Goal: Task Accomplishment & Management: Use online tool/utility

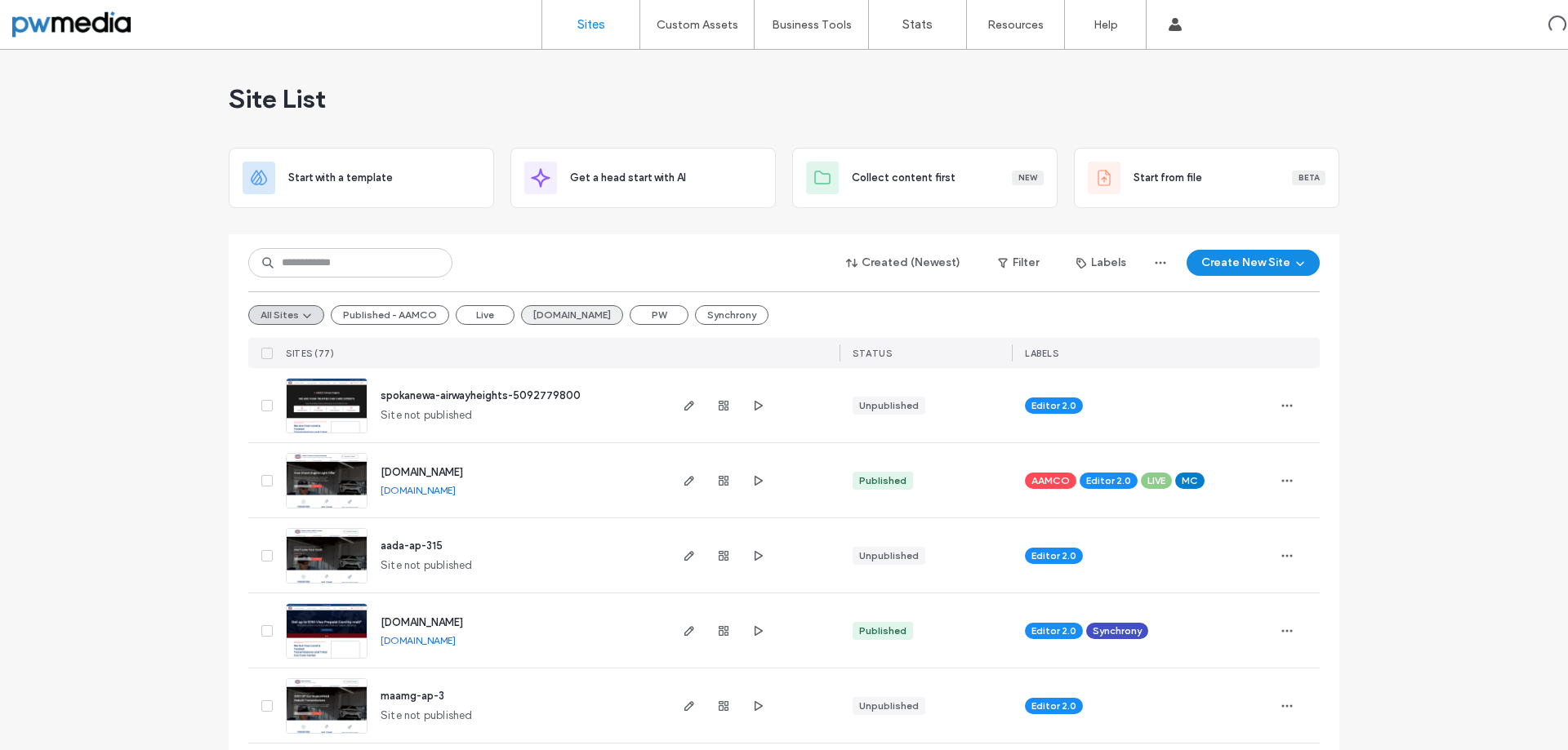
click at [564, 315] on button "[DOMAIN_NAME]" at bounding box center [571, 316] width 102 height 20
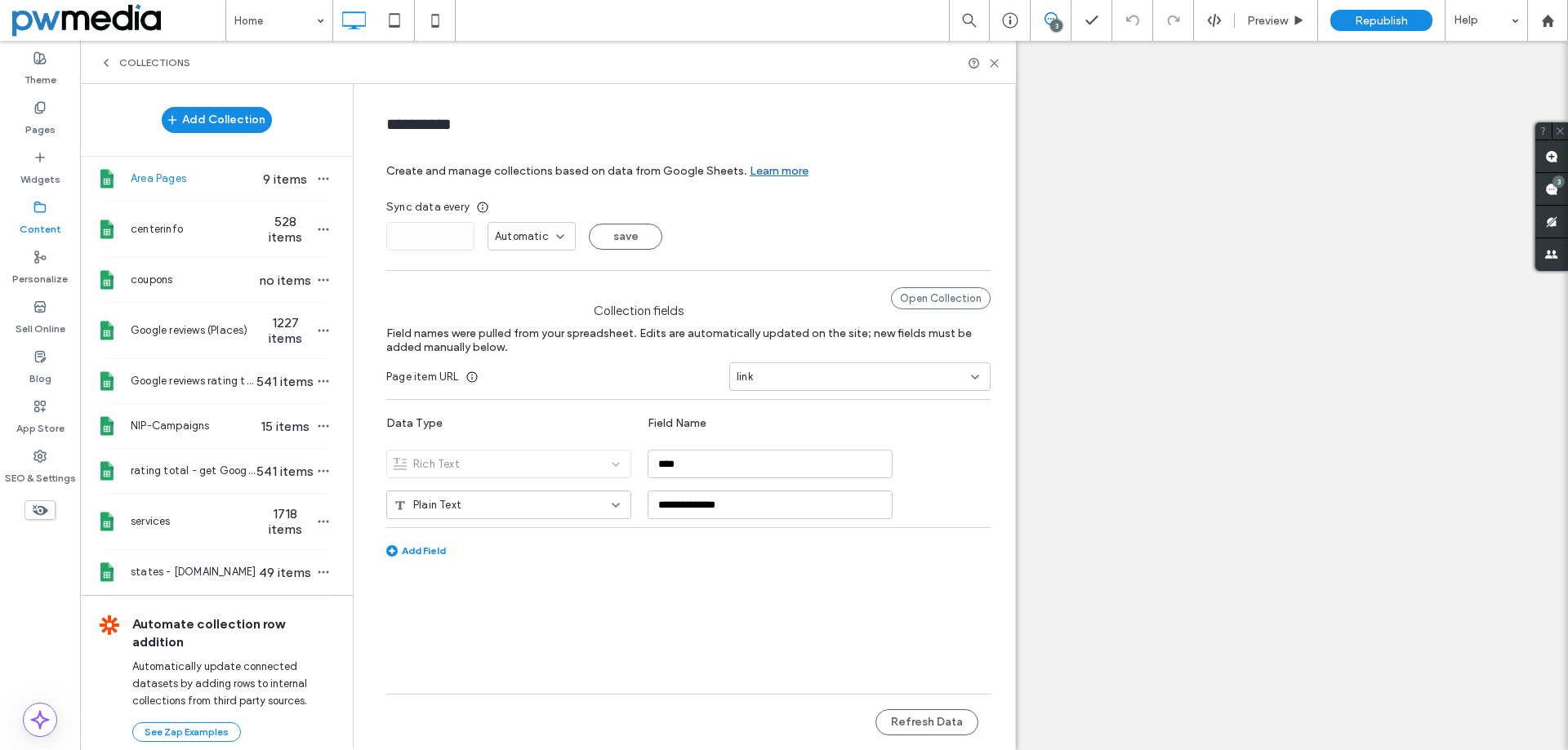
click at [317, 282] on icon "button" at bounding box center [323, 279] width 13 height 13
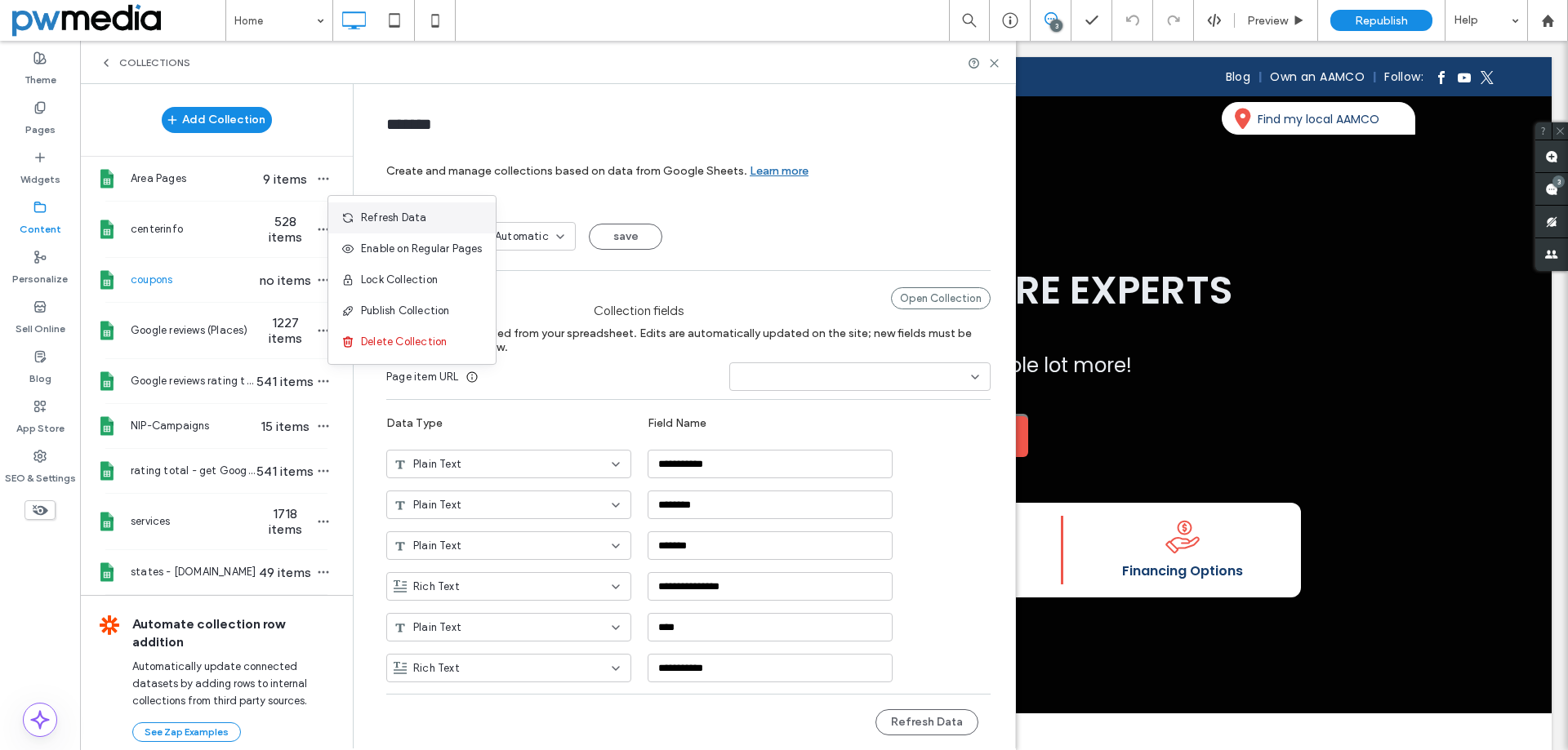
click at [401, 216] on span "Refresh Data" at bounding box center [394, 218] width 65 height 17
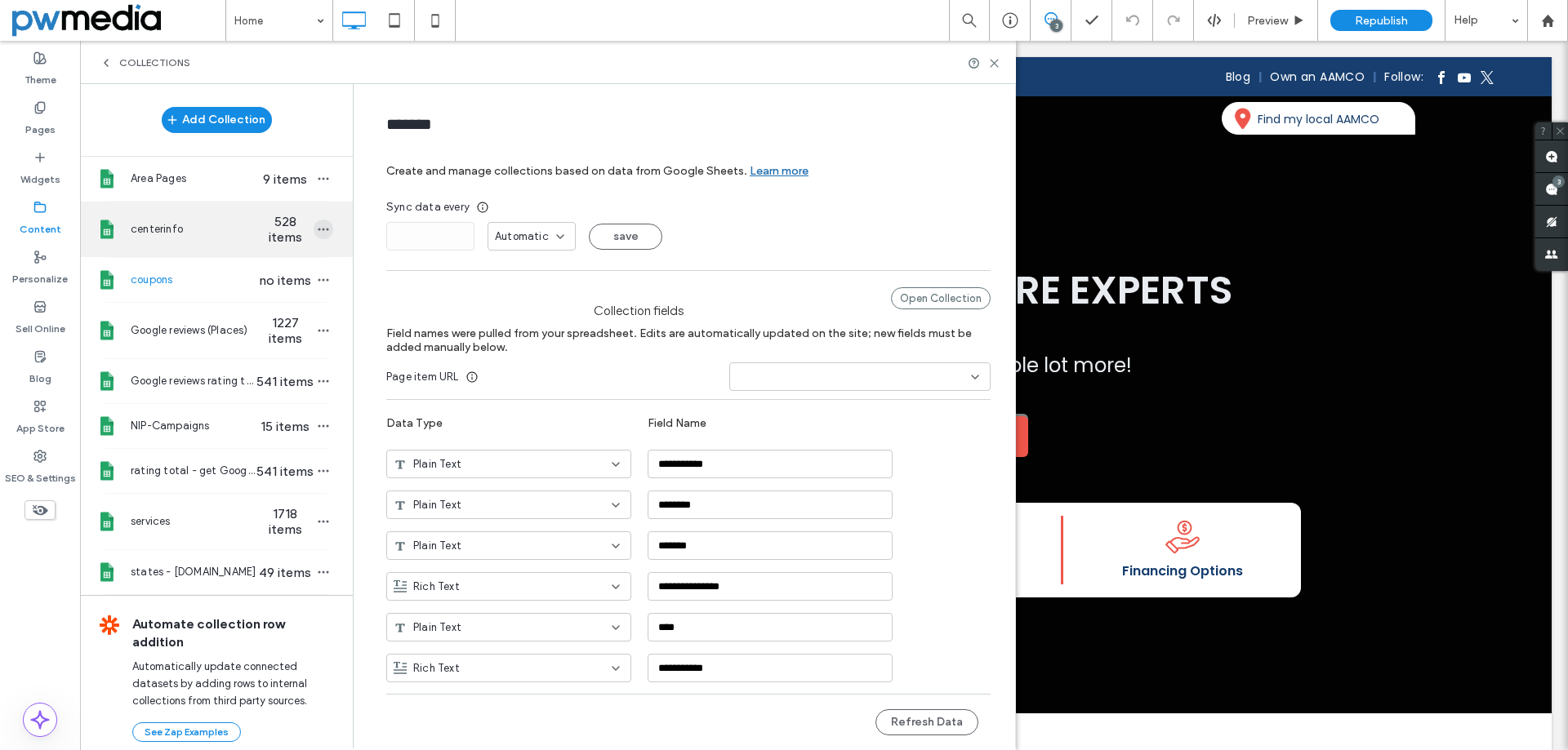
click at [317, 232] on icon "button" at bounding box center [323, 229] width 13 height 13
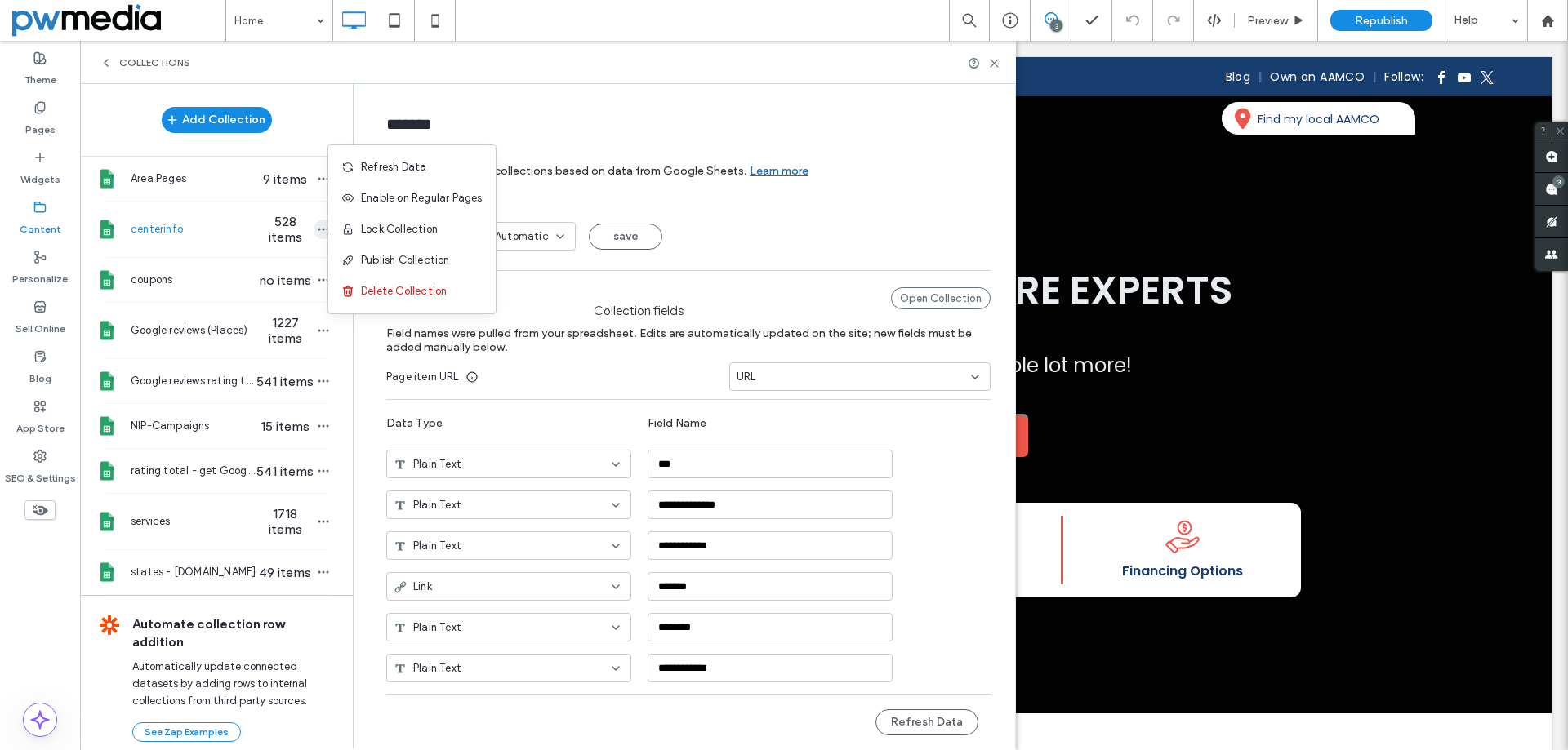
type input "**********"
click at [394, 175] on span "Refresh Data" at bounding box center [394, 167] width 65 height 17
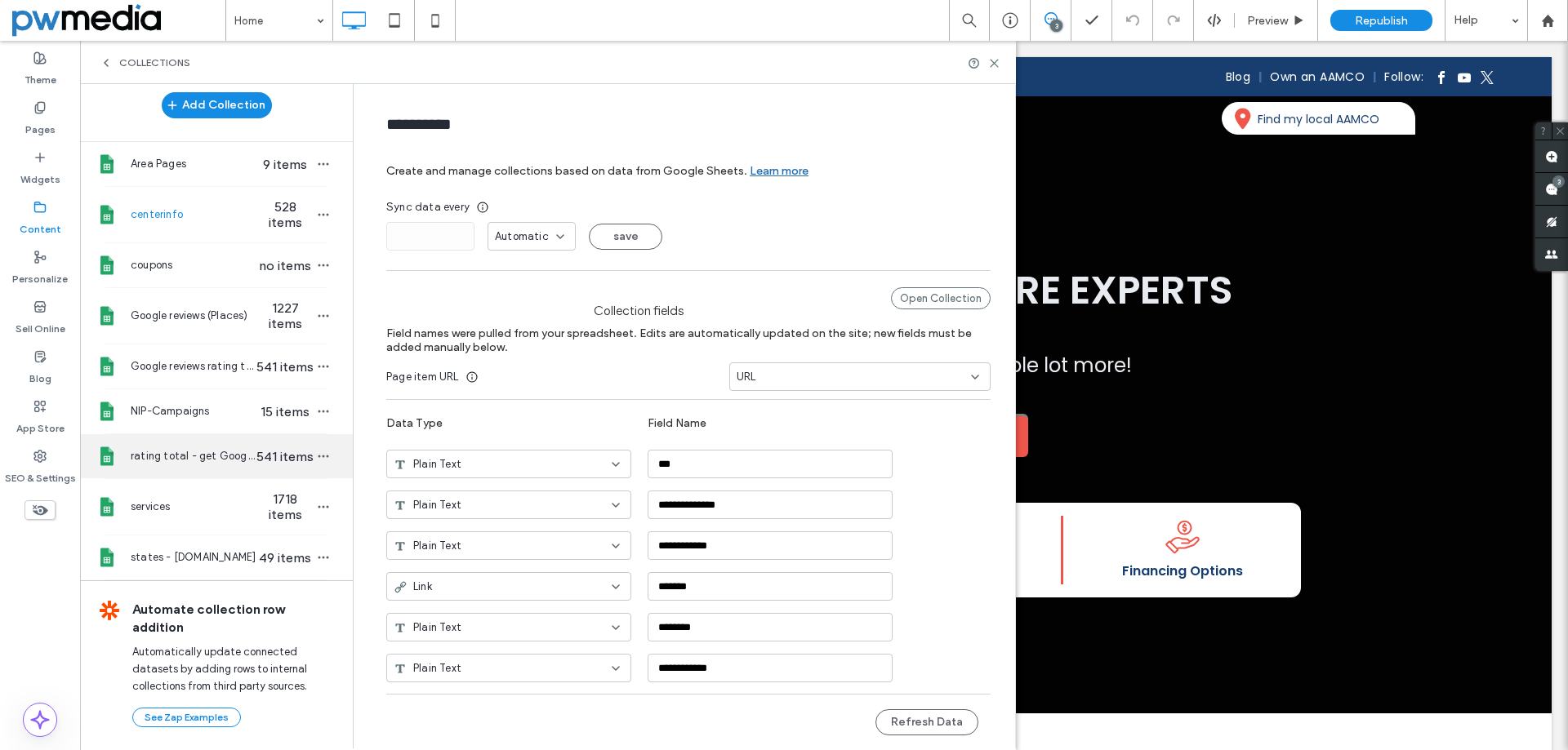
scroll to position [38, 0]
click at [997, 64] on use at bounding box center [994, 62] width 7 height 7
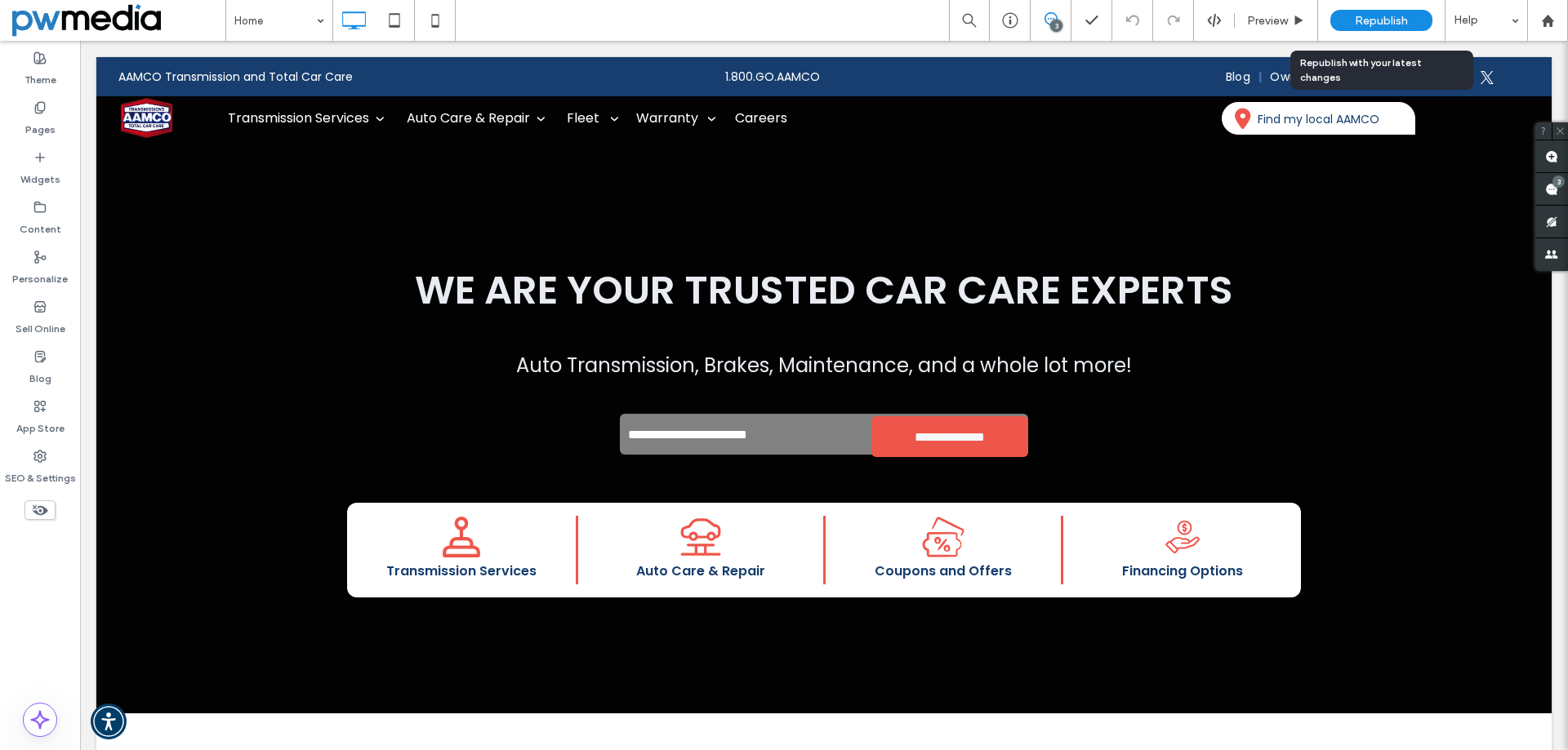
click at [1366, 17] on span "Republish" at bounding box center [1382, 21] width 53 height 14
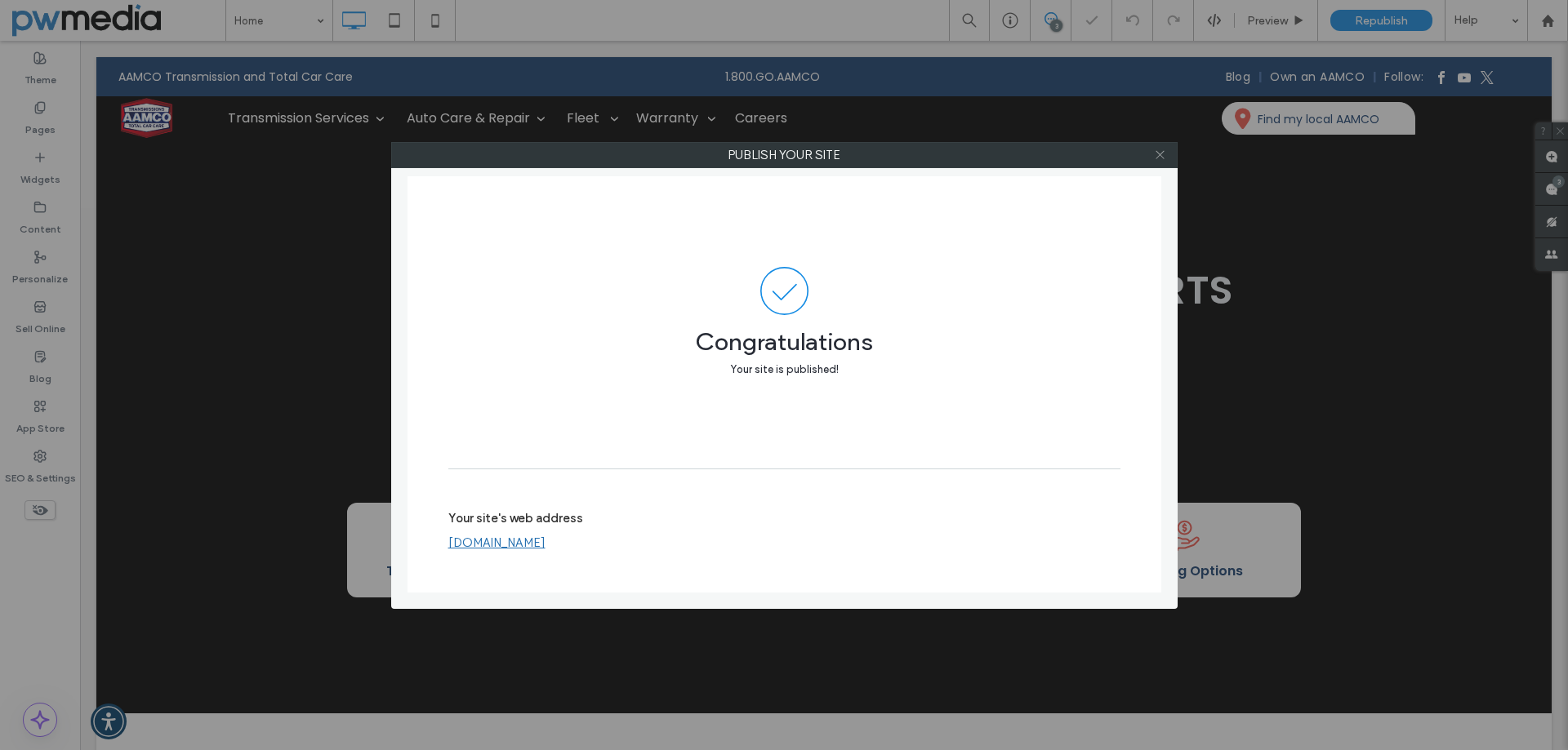
click at [1161, 156] on icon at bounding box center [1160, 154] width 12 height 12
